Goal: Task Accomplishment & Management: Manage account settings

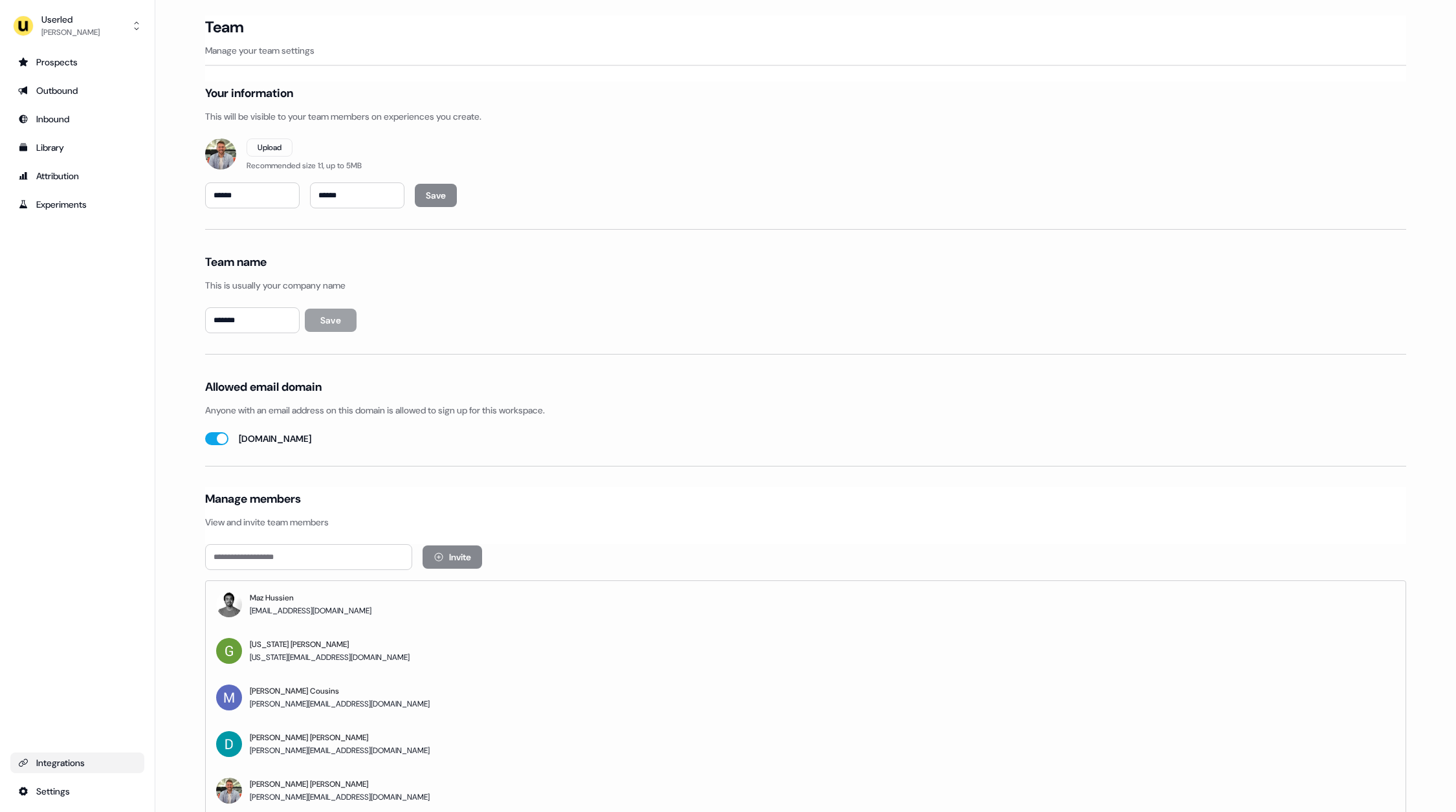
click at [42, 772] on link "Integrations" at bounding box center [77, 763] width 134 height 21
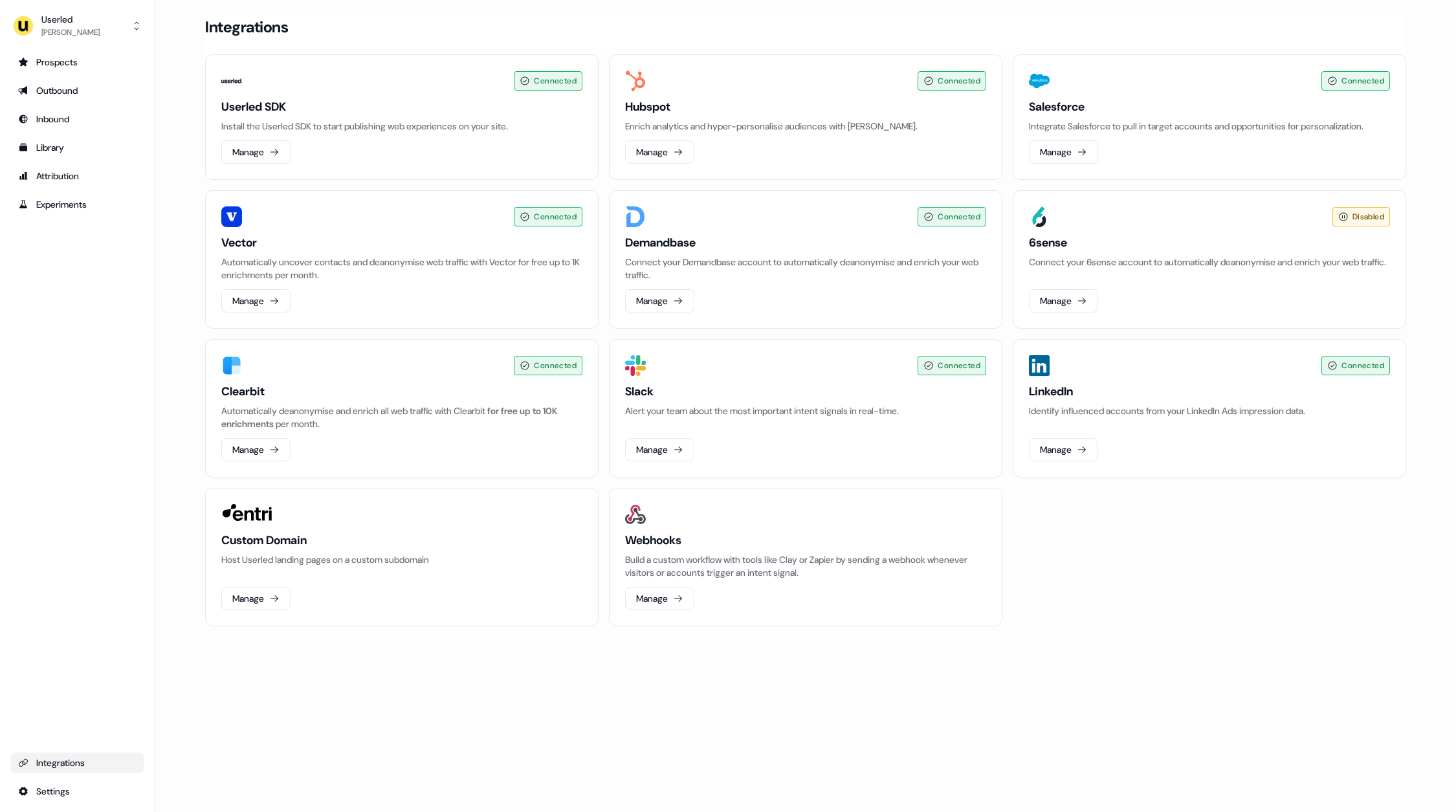
click at [1435, 251] on main "Loading... Integrations Connected Userled SDK Install the Userled SDK to start …" at bounding box center [805, 339] width 1300 height 647
click at [1429, 264] on main "Loading... Integrations Connected Userled SDK Install the Userled SDK to start …" at bounding box center [805, 339] width 1300 height 647
click at [1429, 263] on main "Loading... Integrations Connected Userled SDK Install the Userled SDK to start …" at bounding box center [805, 339] width 1300 height 647
click at [1219, 583] on div "Connected Userled SDK Install the Userled SDK to start publishing web experienc…" at bounding box center [806, 340] width 1201 height 572
click at [154, 382] on div "Userled [PERSON_NAME] Prospects Outbound Inbound Library Attribution Experiment…" at bounding box center [78, 406] width 155 height 812
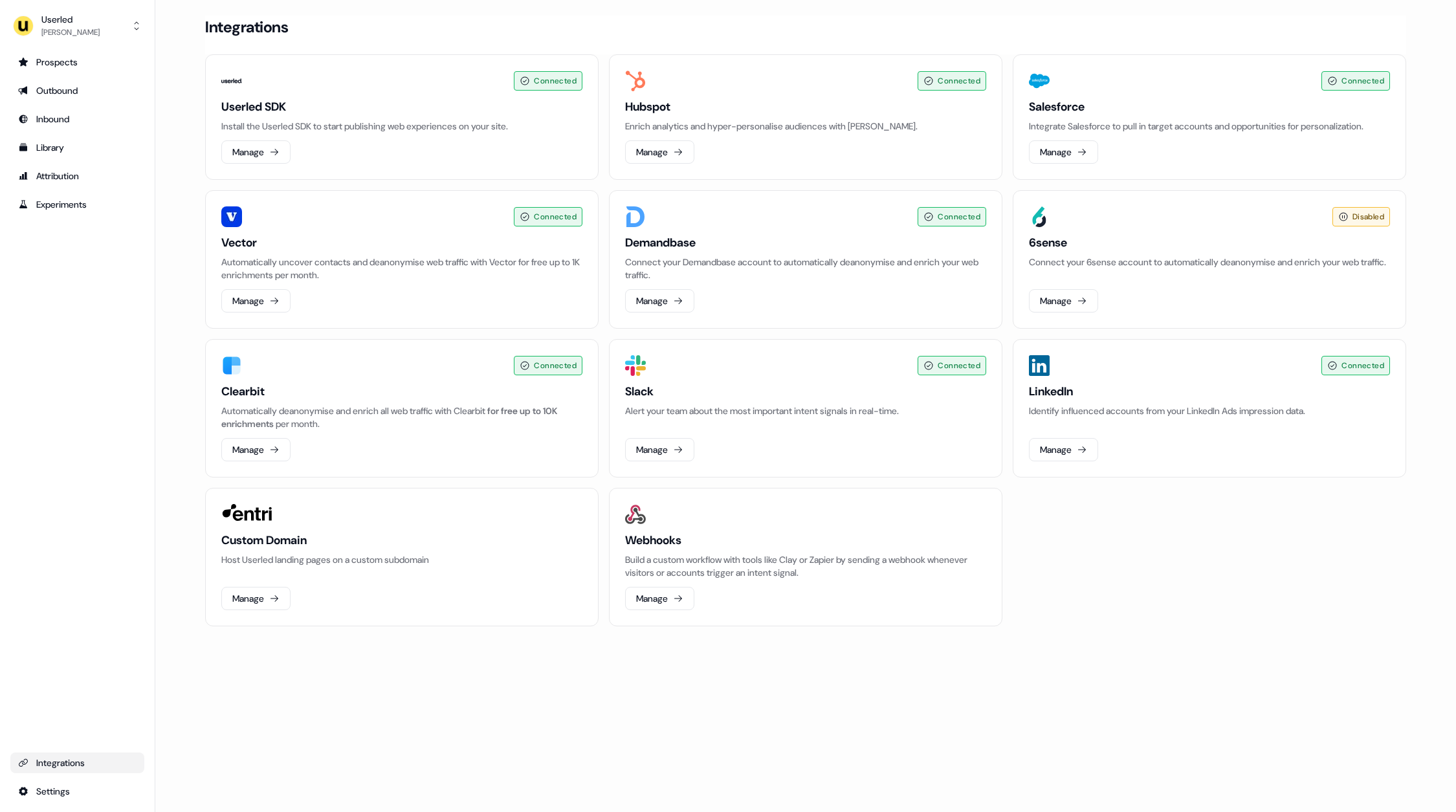
click at [172, 380] on main "Loading... Integrations Connected Userled SDK Install the Userled SDK to start …" at bounding box center [805, 339] width 1300 height 647
click at [166, 400] on main "Loading... Integrations Connected Userled SDK Install the Userled SDK to start …" at bounding box center [805, 339] width 1300 height 647
click at [112, 440] on div "Prospects Outbound Inbound Library Attribution Experiments Integrations Settings" at bounding box center [77, 426] width 134 height 750
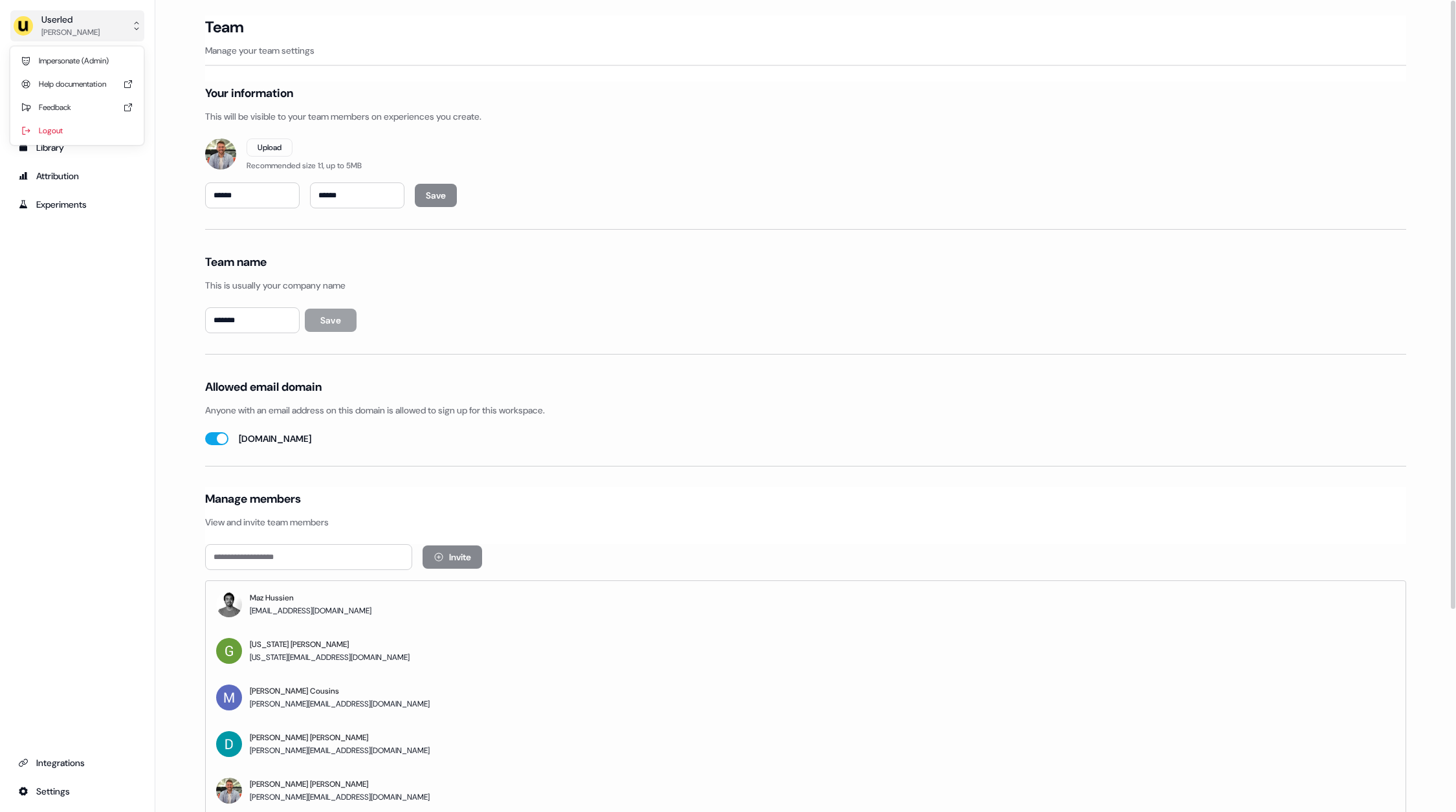
click at [82, 33] on div "[PERSON_NAME]" at bounding box center [70, 32] width 58 height 13
click at [82, 67] on div "Impersonate (Admin)" at bounding box center [77, 61] width 123 height 23
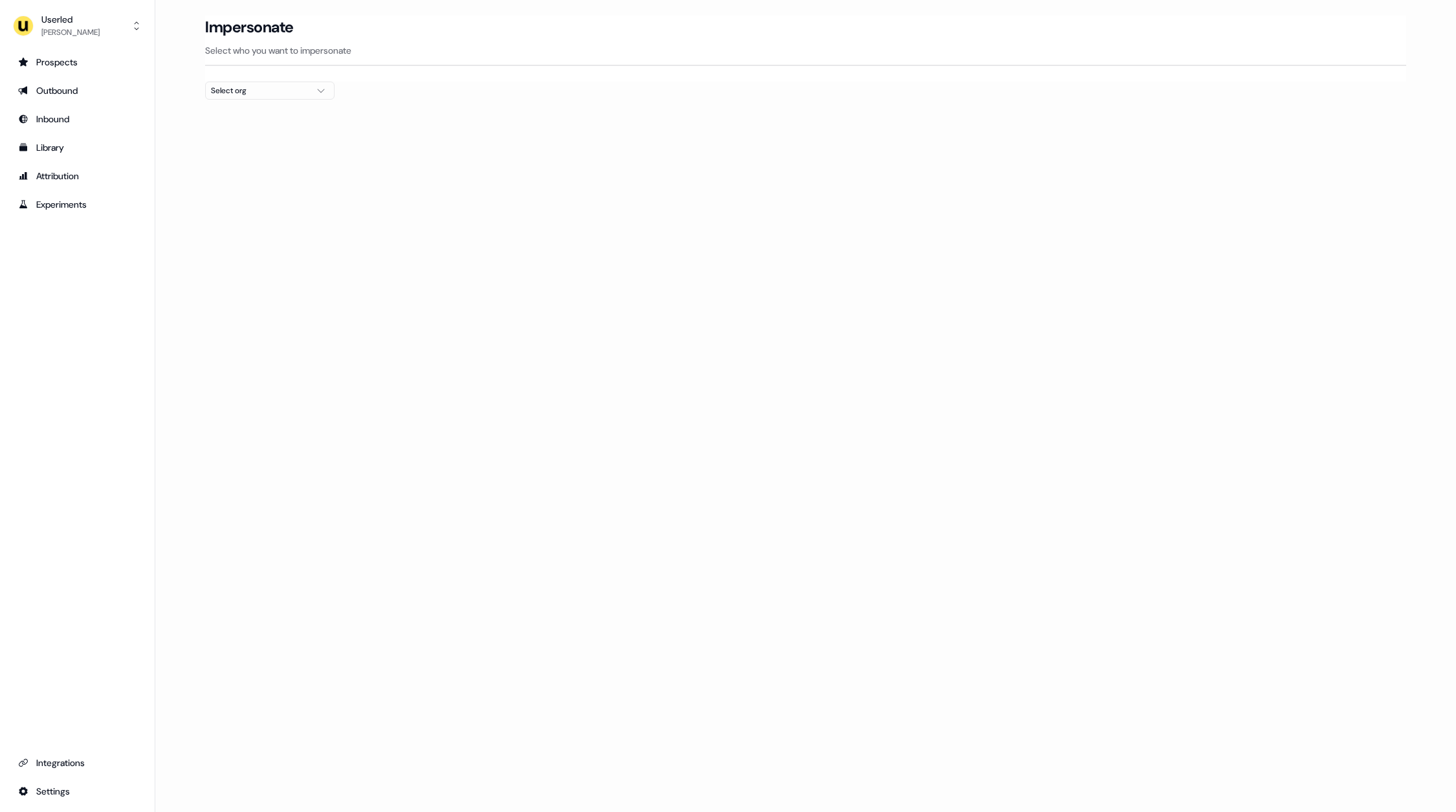
click at [294, 88] on div "Select org" at bounding box center [259, 90] width 97 height 13
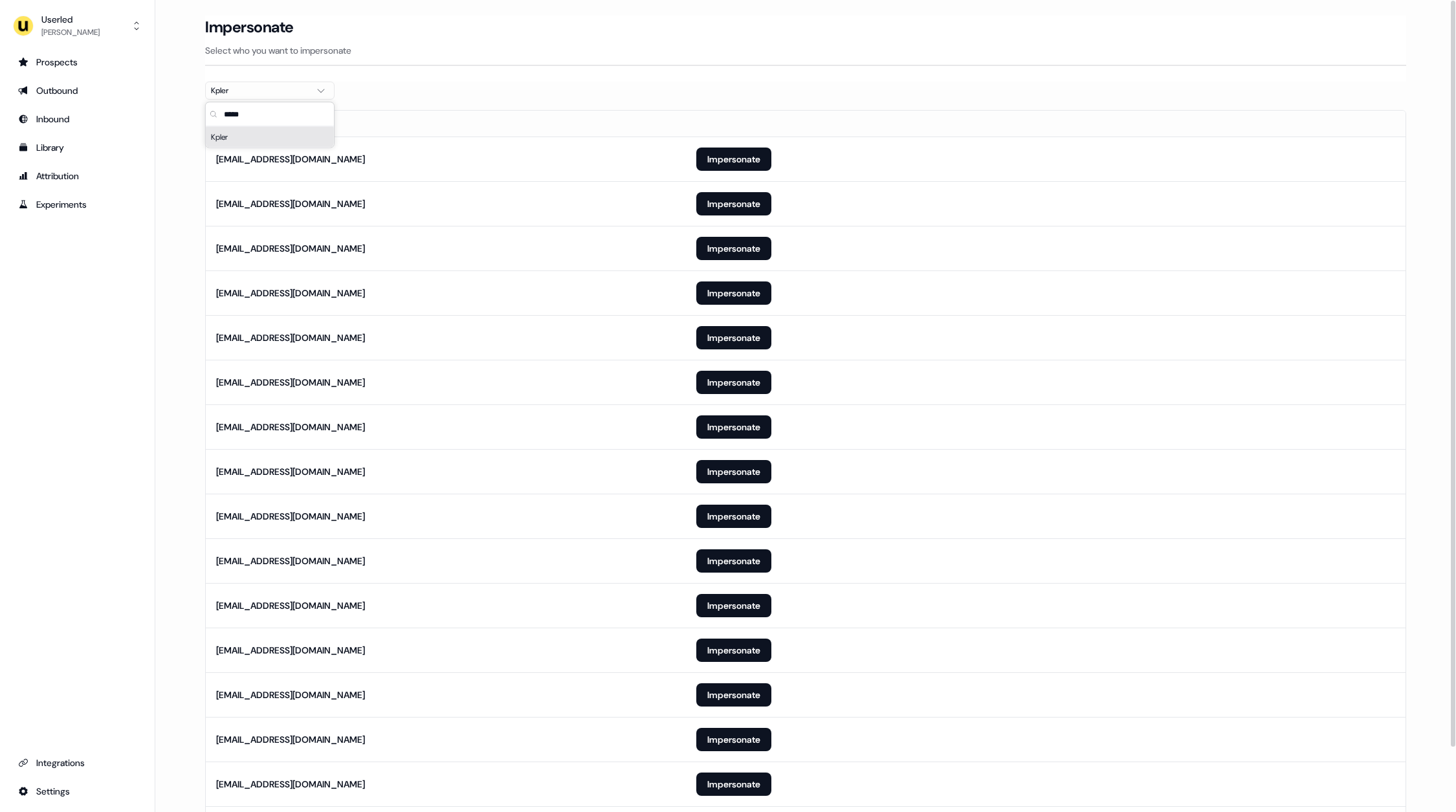
type input "*****"
click at [513, 59] on div "Impersonate Select who you want to impersonate" at bounding box center [806, 40] width 1201 height 50
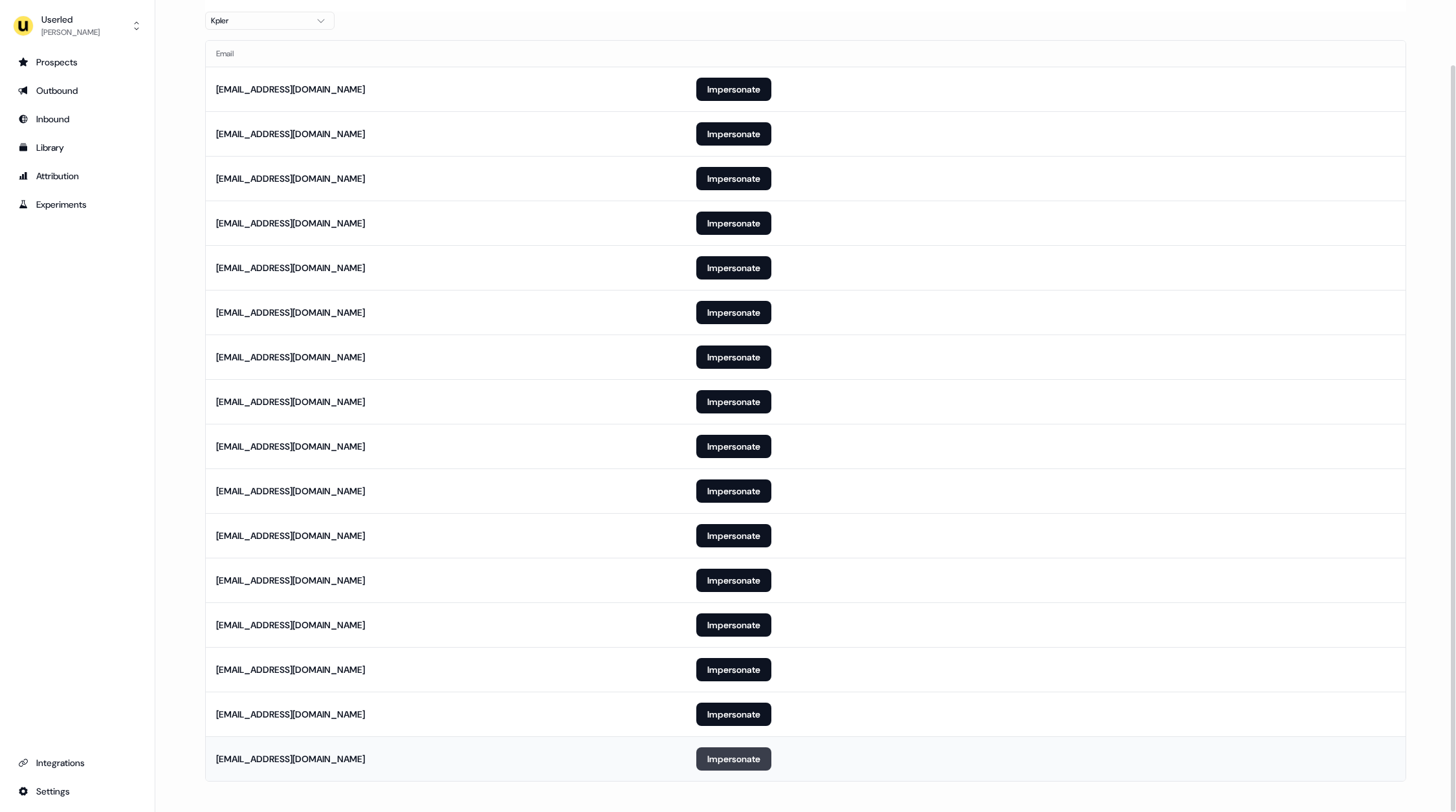
click at [735, 751] on button "Impersonate" at bounding box center [733, 759] width 75 height 23
